Goal: Transaction & Acquisition: Purchase product/service

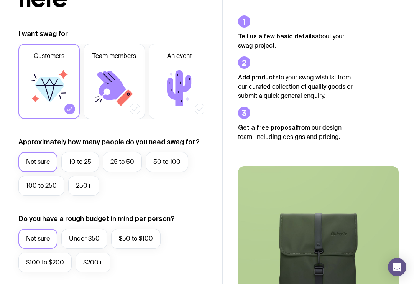
scroll to position [112, 0]
click at [130, 160] on label "25 to 50" at bounding box center [122, 162] width 39 height 20
click at [0, 0] on input "25 to 50" at bounding box center [0, 0] width 0 height 0
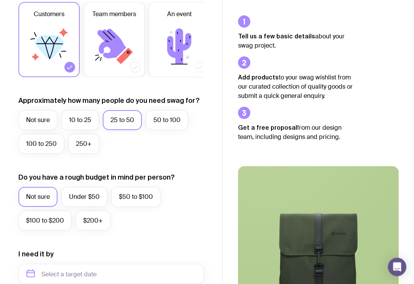
scroll to position [155, 0]
click at [76, 193] on label "Under $50" at bounding box center [84, 197] width 46 height 20
click at [0, 0] on input "Under $50" at bounding box center [0, 0] width 0 height 0
click at [38, 199] on label "Not sure" at bounding box center [37, 197] width 39 height 20
click at [0, 0] on input "Not sure" at bounding box center [0, 0] width 0 height 0
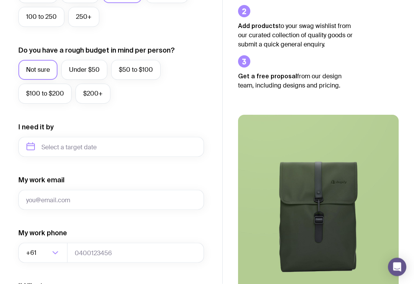
scroll to position [282, 0]
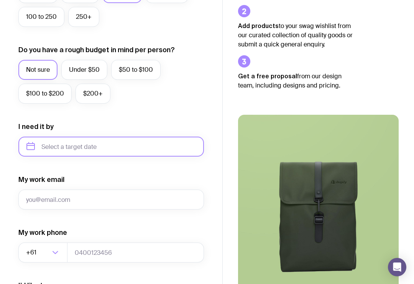
click at [47, 142] on input "text" at bounding box center [111, 147] width 186 height 20
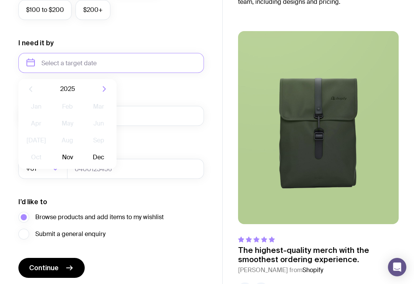
scroll to position [365, 0]
click at [107, 86] on icon "button" at bounding box center [104, 89] width 9 height 9
click at [62, 109] on button "Feb" at bounding box center [67, 106] width 28 height 15
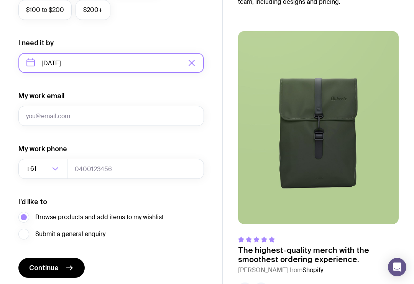
click at [53, 53] on input "[DATE]" at bounding box center [111, 63] width 186 height 20
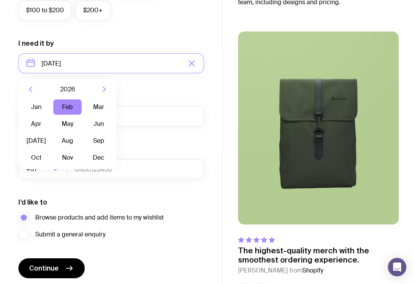
click at [30, 106] on button "Jan" at bounding box center [36, 106] width 28 height 15
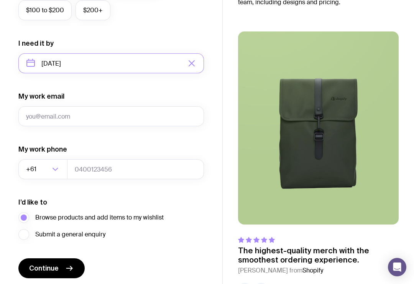
type input "[DATE]"
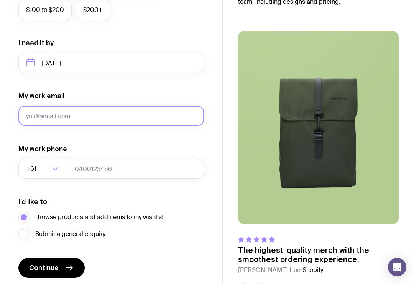
click at [35, 113] on input "My work email" at bounding box center [111, 116] width 186 height 20
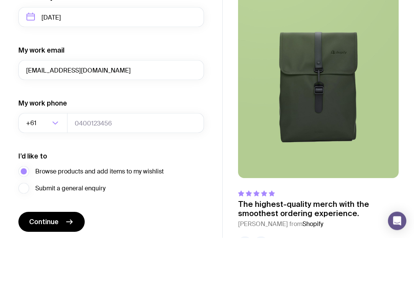
scroll to position [381, 0]
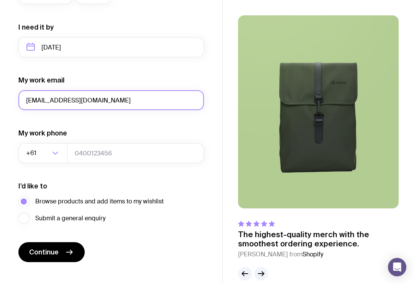
type input "[EMAIL_ADDRESS][DOMAIN_NAME]"
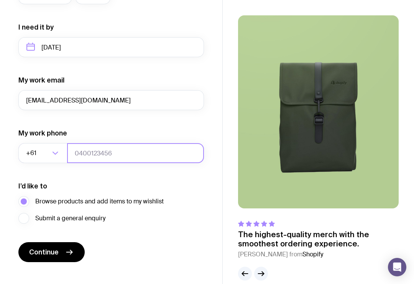
click at [86, 153] on input "tel" at bounding box center [135, 153] width 137 height 20
click at [158, 156] on input "tel" at bounding box center [135, 153] width 137 height 20
type input "0493042552"
click at [40, 260] on button "Continue" at bounding box center [51, 252] width 66 height 20
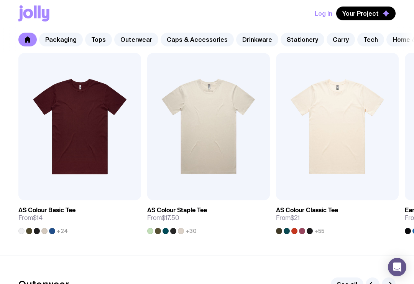
scroll to position [389, 0]
click at [361, 132] on img at bounding box center [337, 126] width 123 height 147
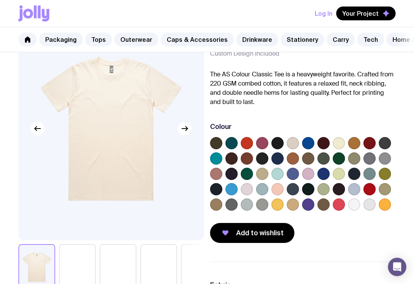
scroll to position [48, 0]
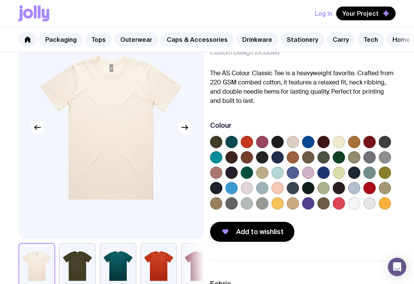
click at [339, 140] on label at bounding box center [339, 142] width 12 height 12
click at [0, 0] on input "radio" at bounding box center [0, 0] width 0 height 0
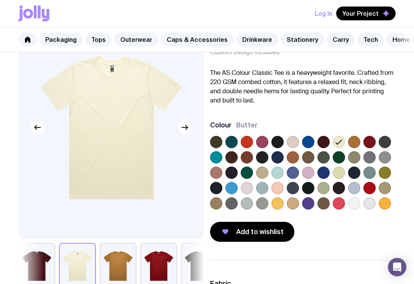
click at [229, 143] on label at bounding box center [232, 142] width 12 height 12
click at [0, 0] on input "radio" at bounding box center [0, 0] width 0 height 0
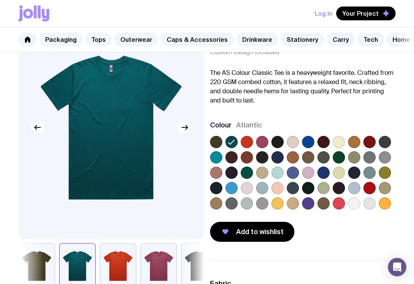
click at [252, 203] on label at bounding box center [247, 203] width 12 height 12
click at [0, 0] on input "radio" at bounding box center [0, 0] width 0 height 0
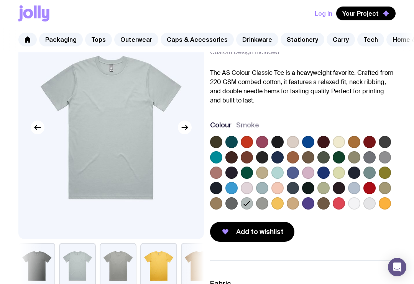
click at [264, 204] on label at bounding box center [262, 203] width 12 height 12
click at [0, 0] on input "radio" at bounding box center [0, 0] width 0 height 0
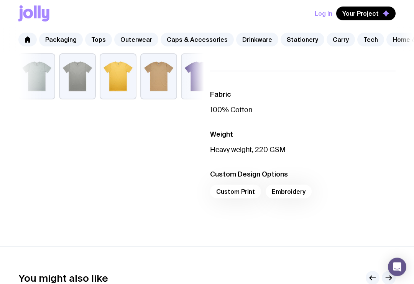
scroll to position [238, 0]
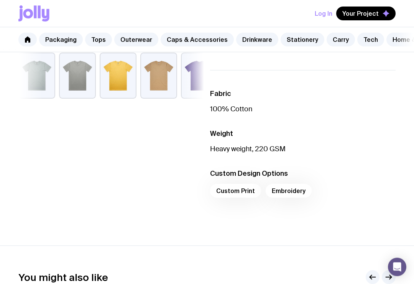
click at [249, 195] on div "Custom Print Embroidery" at bounding box center [303, 193] width 186 height 18
click at [239, 189] on div "Custom Print Embroidery" at bounding box center [303, 193] width 186 height 18
click at [242, 190] on div "Custom Print Embroidery" at bounding box center [303, 193] width 186 height 18
click at [243, 191] on div "Custom Print Embroidery" at bounding box center [303, 193] width 186 height 18
click at [241, 192] on div "Custom Print Embroidery" at bounding box center [303, 193] width 186 height 18
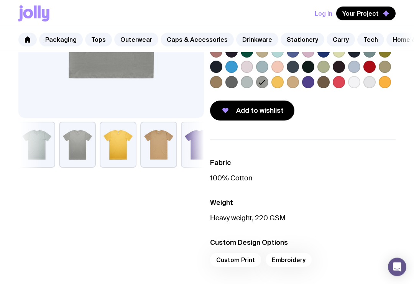
scroll to position [170, 0]
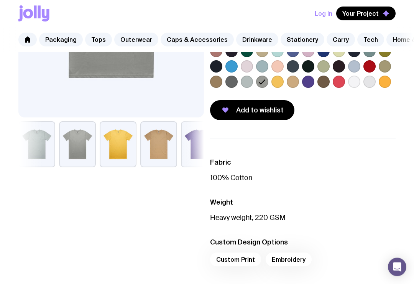
click at [249, 262] on div "Custom Print Embroidery" at bounding box center [303, 262] width 186 height 18
click at [248, 262] on div "Custom Print Embroidery" at bounding box center [303, 262] width 186 height 18
click at [240, 262] on div "Custom Print Embroidery" at bounding box center [303, 262] width 186 height 18
click at [240, 253] on div "Custom Print Embroidery" at bounding box center [303, 262] width 186 height 18
click at [245, 256] on div "Custom Print Embroidery" at bounding box center [303, 262] width 186 height 18
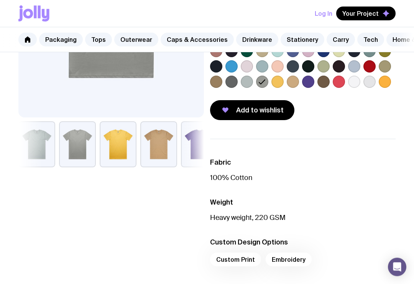
click at [246, 251] on li "Custom Design Options Custom Print Embroidery" at bounding box center [303, 254] width 186 height 34
click at [250, 257] on div "Custom Print Embroidery" at bounding box center [303, 262] width 186 height 18
click at [244, 260] on div "Custom Print Embroidery" at bounding box center [303, 262] width 186 height 18
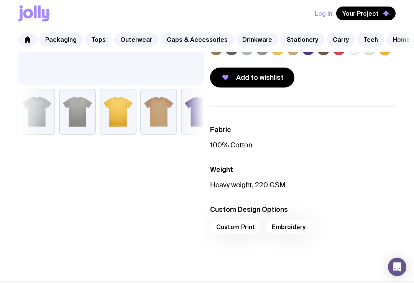
scroll to position [204, 0]
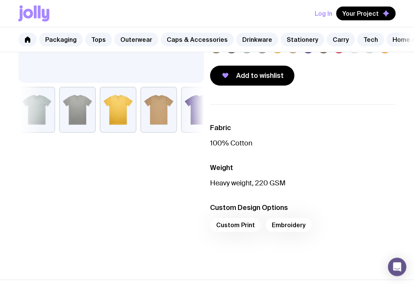
click at [247, 225] on div "Custom Print Embroidery" at bounding box center [303, 227] width 186 height 18
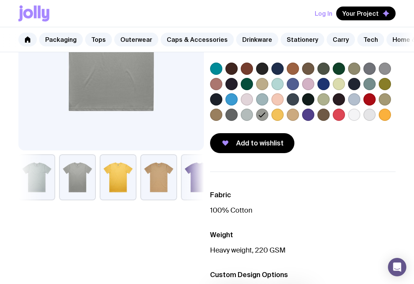
scroll to position [137, 0]
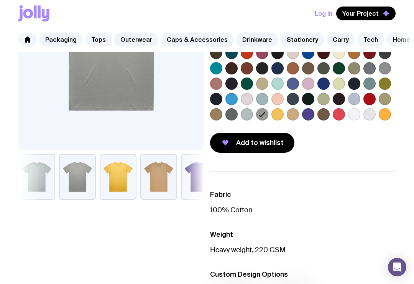
click at [244, 113] on label at bounding box center [247, 114] width 12 height 12
click at [0, 0] on input "radio" at bounding box center [0, 0] width 0 height 0
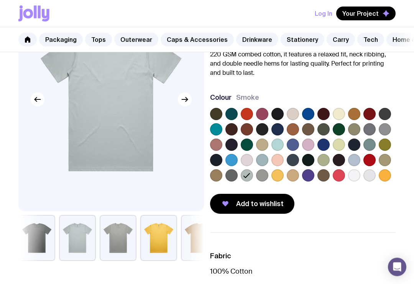
click at [343, 115] on label at bounding box center [339, 114] width 12 height 12
click at [0, 0] on input "radio" at bounding box center [0, 0] width 0 height 0
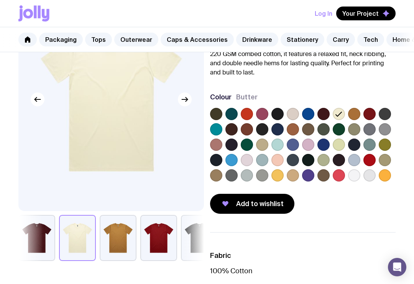
click at [390, 111] on label at bounding box center [385, 114] width 12 height 12
click at [0, 0] on input "radio" at bounding box center [0, 0] width 0 height 0
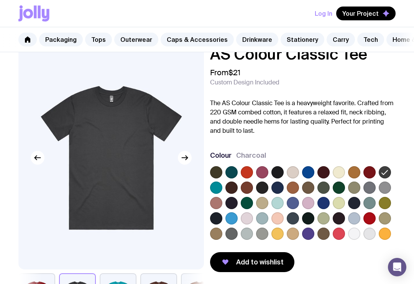
scroll to position [0, 0]
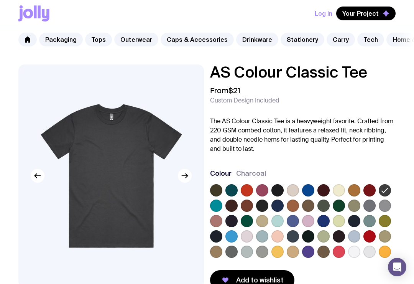
click at [327, 13] on button "Log In" at bounding box center [324, 14] width 18 height 14
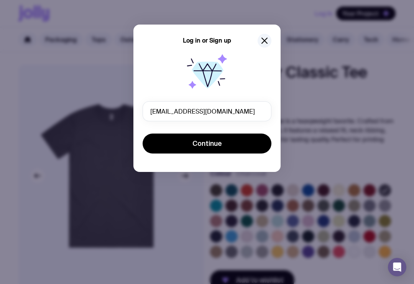
click at [246, 143] on button "Continue" at bounding box center [207, 144] width 129 height 20
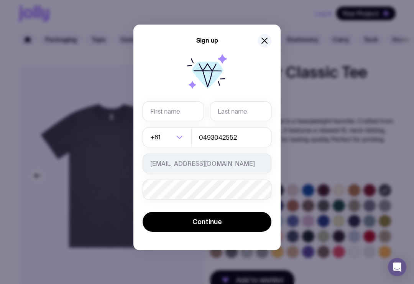
click at [176, 102] on input "text" at bounding box center [173, 111] width 61 height 20
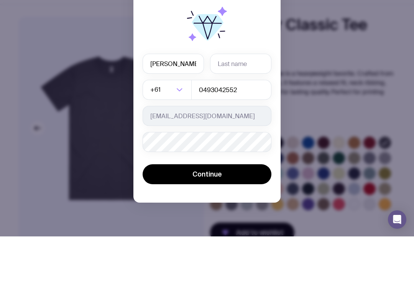
type input "[PERSON_NAME]"
click at [256, 101] on input "text" at bounding box center [240, 111] width 61 height 20
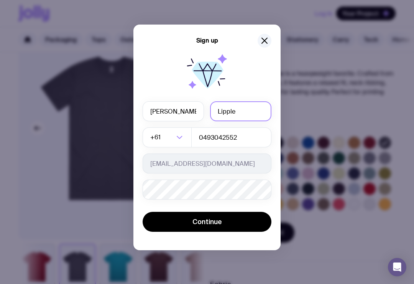
type input "Lipple"
click at [245, 219] on button "Continue" at bounding box center [207, 222] width 129 height 20
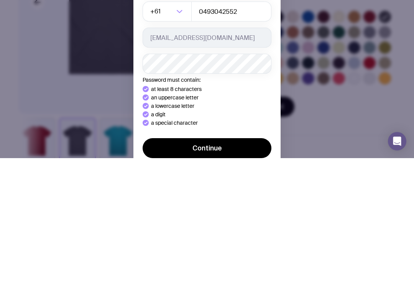
scroll to position [173, 0]
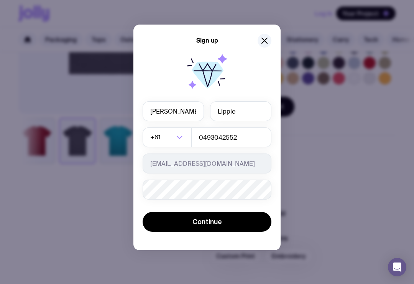
click at [245, 220] on button "Continue" at bounding box center [207, 222] width 129 height 20
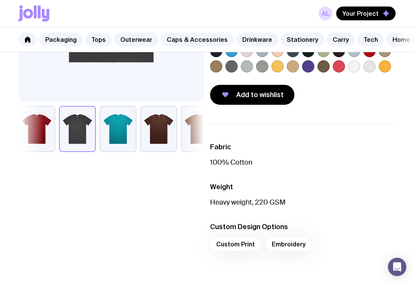
scroll to position [185, 0]
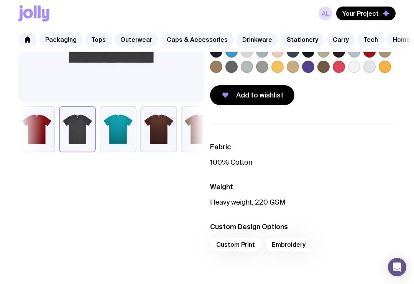
click at [252, 248] on div "Custom Print Embroidery" at bounding box center [303, 246] width 186 height 18
click at [251, 243] on div "Custom Print Embroidery" at bounding box center [303, 246] width 186 height 18
click at [253, 238] on div "Custom Print Embroidery" at bounding box center [303, 246] width 186 height 18
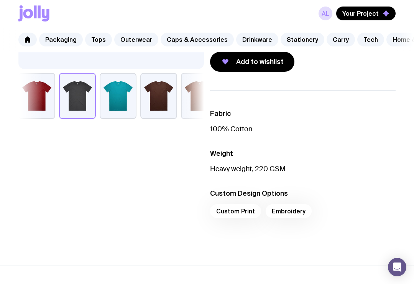
scroll to position [217, 0]
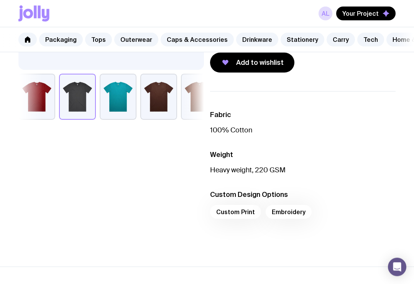
click at [252, 213] on div "Custom Print Embroidery" at bounding box center [303, 214] width 186 height 18
click at [252, 209] on div "Custom Print Embroidery" at bounding box center [303, 214] width 186 height 18
click at [250, 211] on div "Custom Print Embroidery" at bounding box center [303, 214] width 186 height 18
click at [235, 215] on div "Custom Print Embroidery" at bounding box center [303, 214] width 186 height 18
click at [232, 210] on div "Custom Print Embroidery" at bounding box center [303, 214] width 186 height 18
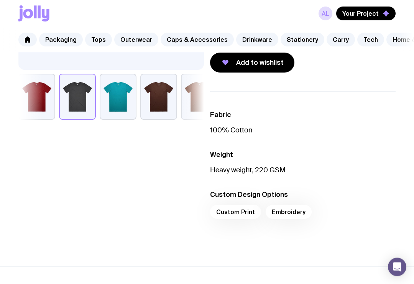
click at [232, 206] on div "Custom Print Embroidery" at bounding box center [303, 214] width 186 height 18
click at [227, 209] on div "Custom Print Embroidery" at bounding box center [303, 214] width 186 height 18
click at [229, 206] on div "Custom Print Embroidery" at bounding box center [303, 214] width 186 height 18
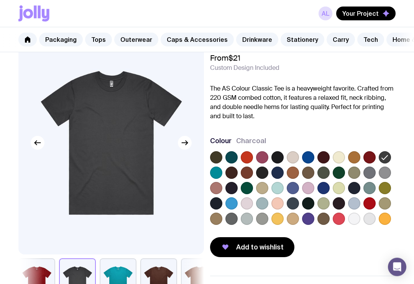
scroll to position [33, 0]
click at [359, 220] on label at bounding box center [354, 219] width 12 height 12
click at [0, 0] on input "radio" at bounding box center [0, 0] width 0 height 0
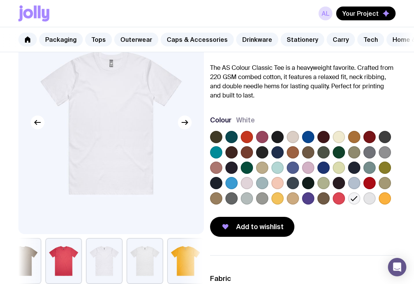
scroll to position [56, 0]
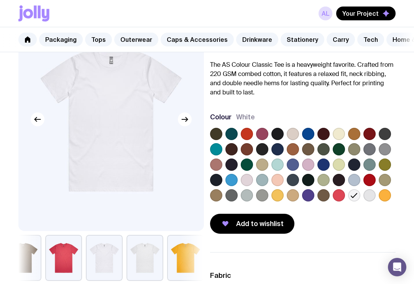
click at [111, 249] on button "button" at bounding box center [104, 258] width 37 height 46
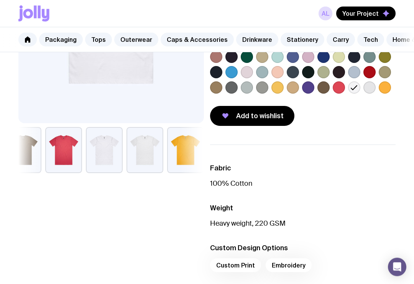
scroll to position [164, 0]
click at [247, 264] on div "Custom Print Embroidery" at bounding box center [303, 267] width 186 height 18
click at [241, 261] on div "Custom Print Embroidery" at bounding box center [303, 267] width 186 height 18
click at [234, 265] on div "Custom Print Embroidery" at bounding box center [303, 267] width 186 height 18
click at [293, 261] on div "Custom Print Embroidery" at bounding box center [303, 267] width 186 height 18
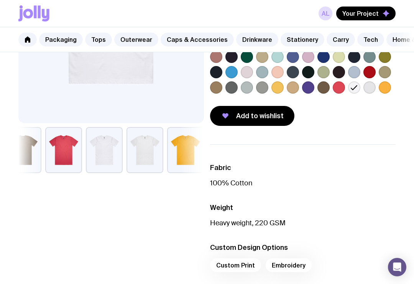
click at [292, 265] on div "Custom Print Embroidery" at bounding box center [303, 267] width 186 height 18
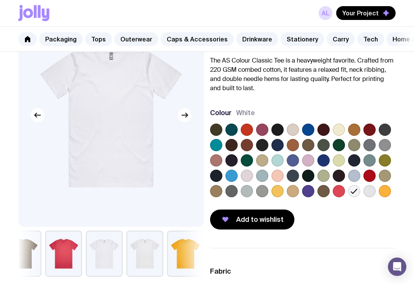
click at [280, 220] on span "Add to wishlist" at bounding box center [260, 219] width 48 height 9
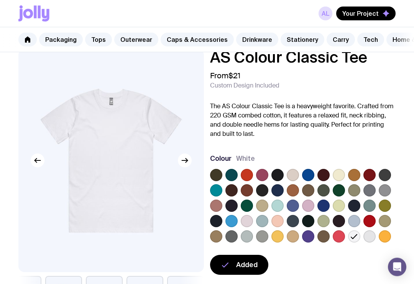
scroll to position [0, 0]
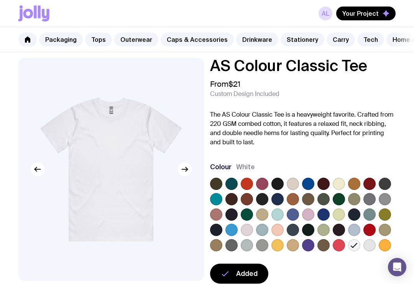
click at [33, 33] on div "Packaging Tops Outerwear Caps & Accessories Drinkware Stationery Carry Tech Hom…" at bounding box center [207, 39] width 414 height 25
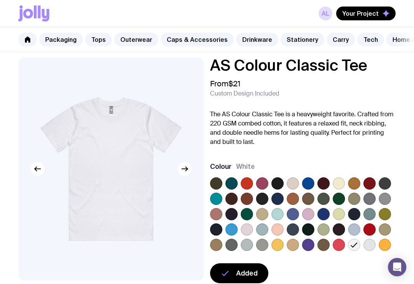
click at [30, 35] on link at bounding box center [27, 40] width 18 height 14
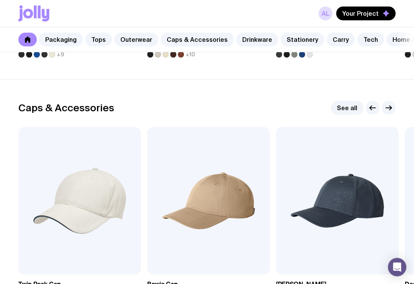
scroll to position [816, 0]
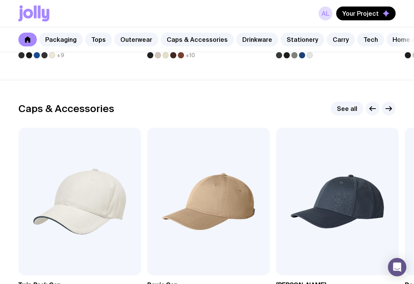
click at [57, 227] on img at bounding box center [79, 201] width 123 height 147
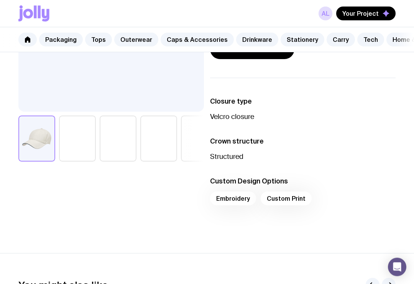
scroll to position [178, 0]
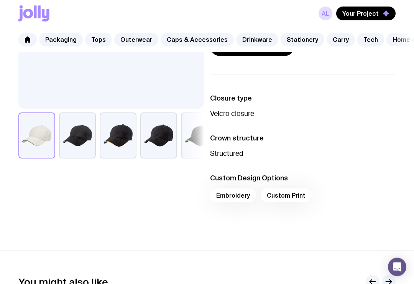
click at [240, 194] on div "Embroidery Custom Print" at bounding box center [303, 198] width 186 height 18
click at [285, 190] on div "Embroidery Custom Print" at bounding box center [303, 198] width 186 height 18
click at [284, 191] on div "Embroidery Custom Print" at bounding box center [303, 198] width 186 height 18
click at [247, 189] on div "Embroidery Custom Print" at bounding box center [303, 198] width 186 height 18
click at [297, 191] on div "Embroidery Custom Print" at bounding box center [303, 198] width 186 height 18
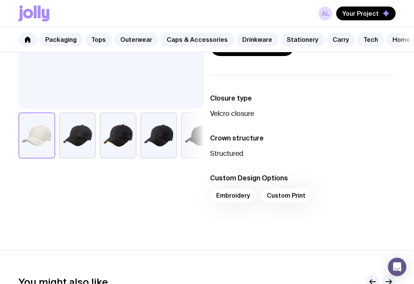
click at [294, 190] on div "Embroidery Custom Print" at bounding box center [303, 198] width 186 height 18
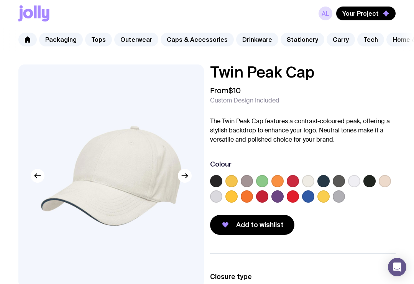
scroll to position [0, 0]
click at [28, 37] on icon at bounding box center [27, 39] width 5 height 6
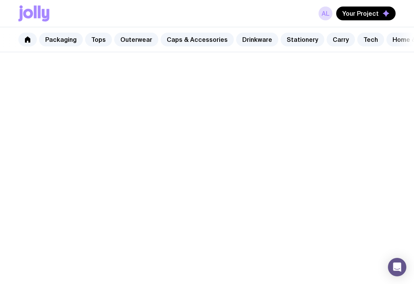
scroll to position [7, 0]
